Goal: Transaction & Acquisition: Purchase product/service

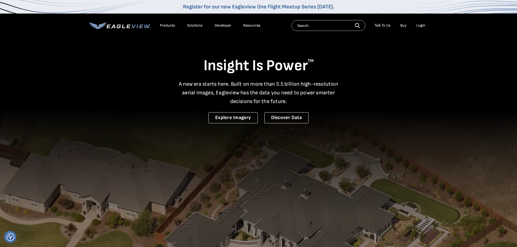
click at [162, 25] on div "Products" at bounding box center [167, 25] width 15 height 5
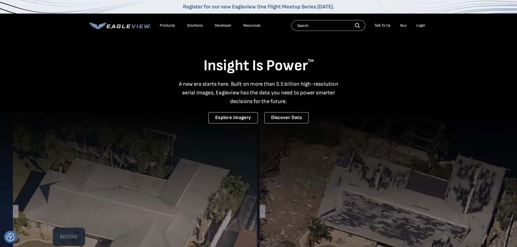
click at [420, 24] on div "Login" at bounding box center [421, 25] width 9 height 5
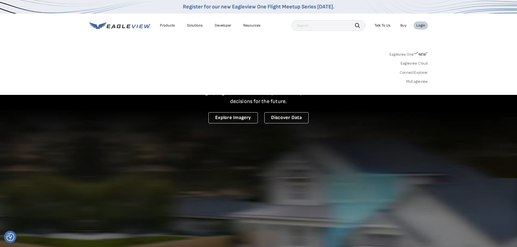
click at [409, 55] on link "Eagleview One™ * NEW *" at bounding box center [409, 54] width 39 height 6
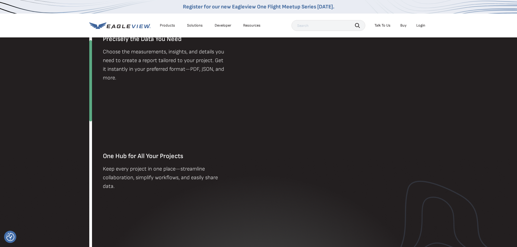
scroll to position [299, 0]
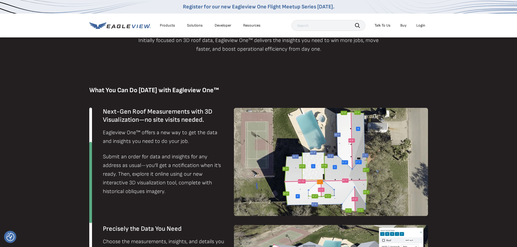
click at [416, 25] on li "Login" at bounding box center [421, 25] width 14 height 8
drag, startPoint x: 416, startPoint y: 26, endPoint x: 422, endPoint y: 26, distance: 6.5
click at [416, 26] on li "Login" at bounding box center [421, 25] width 14 height 8
click at [422, 26] on div "Login" at bounding box center [421, 25] width 9 height 5
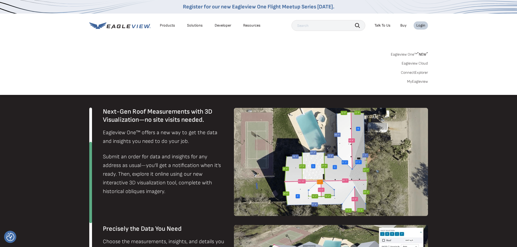
click at [425, 83] on link "MyEagleview" at bounding box center [417, 81] width 21 height 5
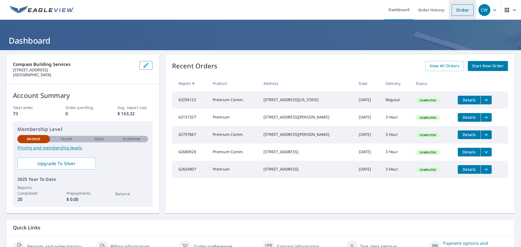
click at [456, 9] on link "Order" at bounding box center [463, 9] width 22 height 11
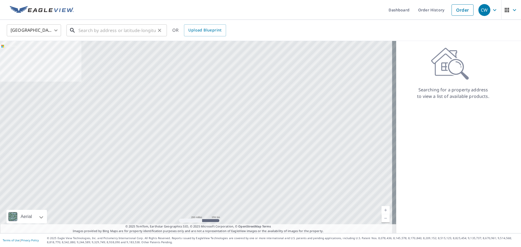
click at [98, 31] on input "text" at bounding box center [116, 30] width 77 height 15
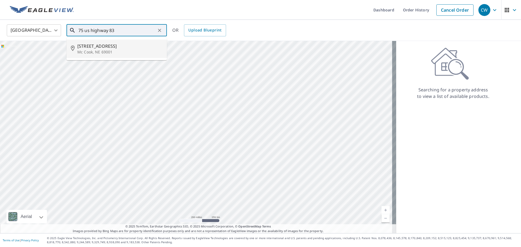
click at [108, 49] on p "Mc Cook, NE 69001" at bounding box center [119, 51] width 85 height 5
type input "[STREET_ADDRESS]"
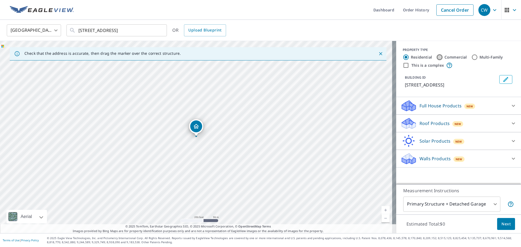
click at [437, 56] on input "Commercial" at bounding box center [440, 57] width 7 height 7
radio input "true"
type input "4"
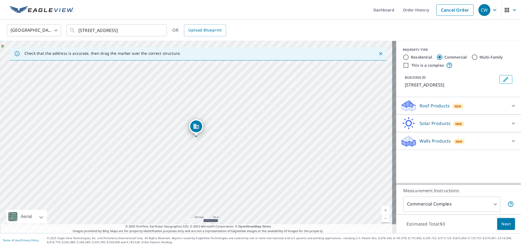
click at [489, 104] on div "Roof Products New" at bounding box center [454, 106] width 106 height 13
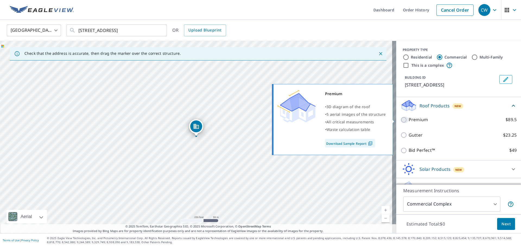
click at [401, 121] on input "Premium $89.5" at bounding box center [405, 120] width 8 height 7
checkbox input "true"
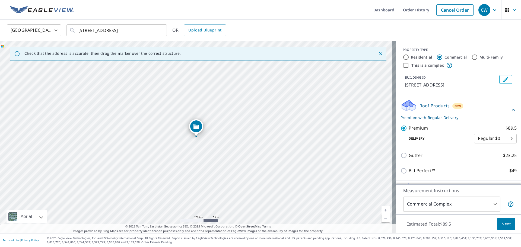
click at [502, 138] on body "CW CW Dashboard Order History Cancel Order CW [GEOGRAPHIC_DATA] [GEOGRAPHIC_DAT…" at bounding box center [260, 123] width 521 height 247
click at [492, 149] on li "Express $31.75" at bounding box center [487, 149] width 43 height 10
type input "4"
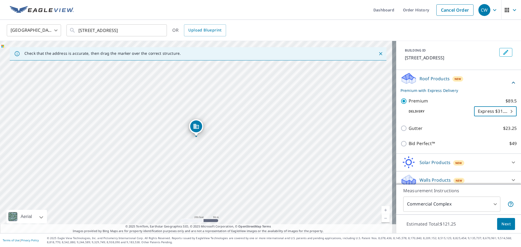
scroll to position [32, 0]
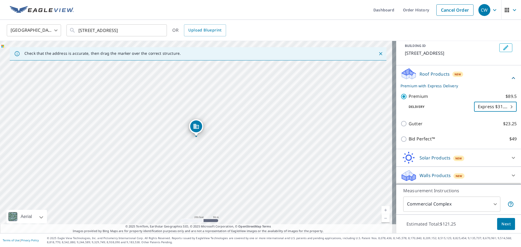
click at [466, 176] on div "Walls Products New" at bounding box center [454, 175] width 106 height 13
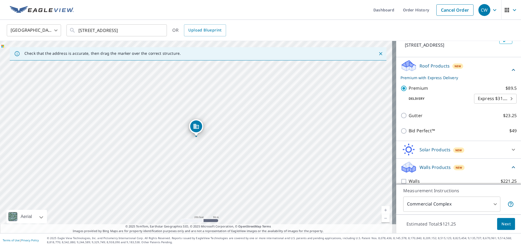
scroll to position [47, 0]
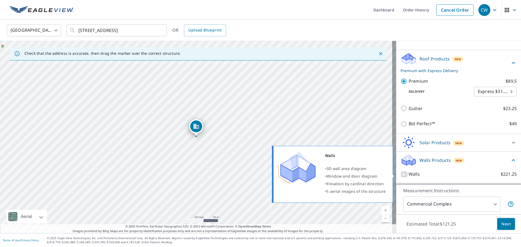
click at [401, 174] on input "Walls $221.25" at bounding box center [405, 174] width 8 height 7
checkbox input "true"
type input "8"
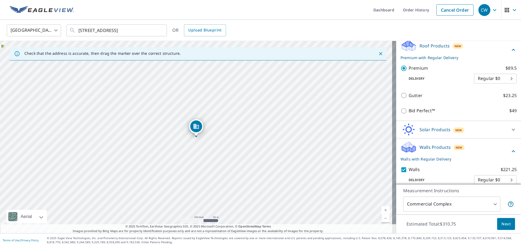
scroll to position [67, 0]
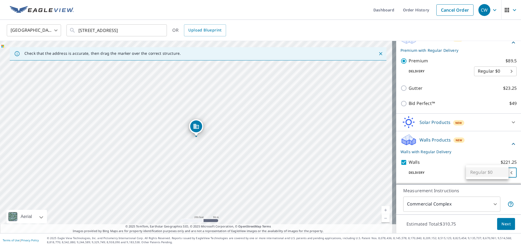
click at [504, 174] on body "CW CW Dashboard Order History Cancel Order CW [GEOGRAPHIC_DATA] [GEOGRAPHIC_DAT…" at bounding box center [260, 123] width 521 height 247
click at [454, 161] on div at bounding box center [260, 123] width 521 height 247
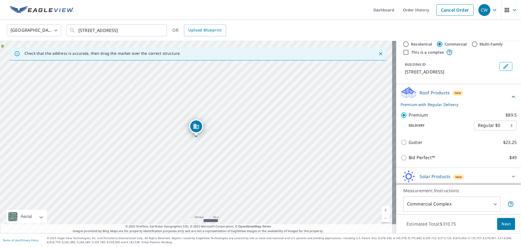
scroll to position [0, 0]
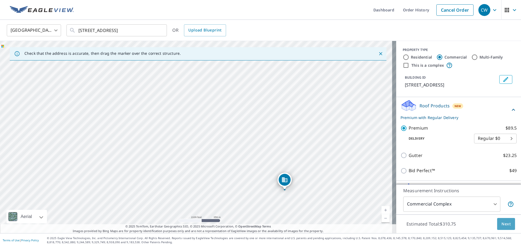
click at [502, 225] on span "Next" at bounding box center [506, 224] width 9 height 7
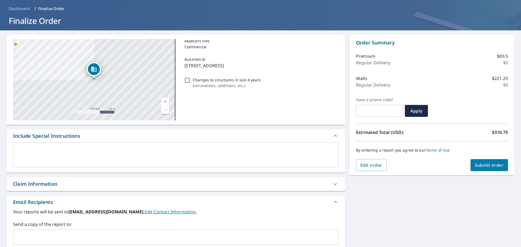
scroll to position [81, 0]
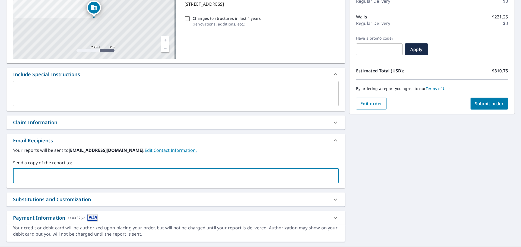
click at [103, 172] on input "text" at bounding box center [171, 176] width 313 height 10
type input "[EMAIL_ADDRESS][DOMAIN_NAME]"
click at [486, 102] on span "Submit order" at bounding box center [489, 104] width 29 height 6
checkbox input "true"
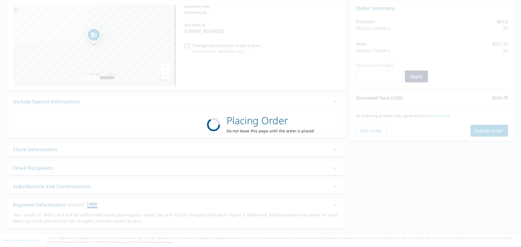
scroll to position [54, 0]
